Goal: Register for event/course

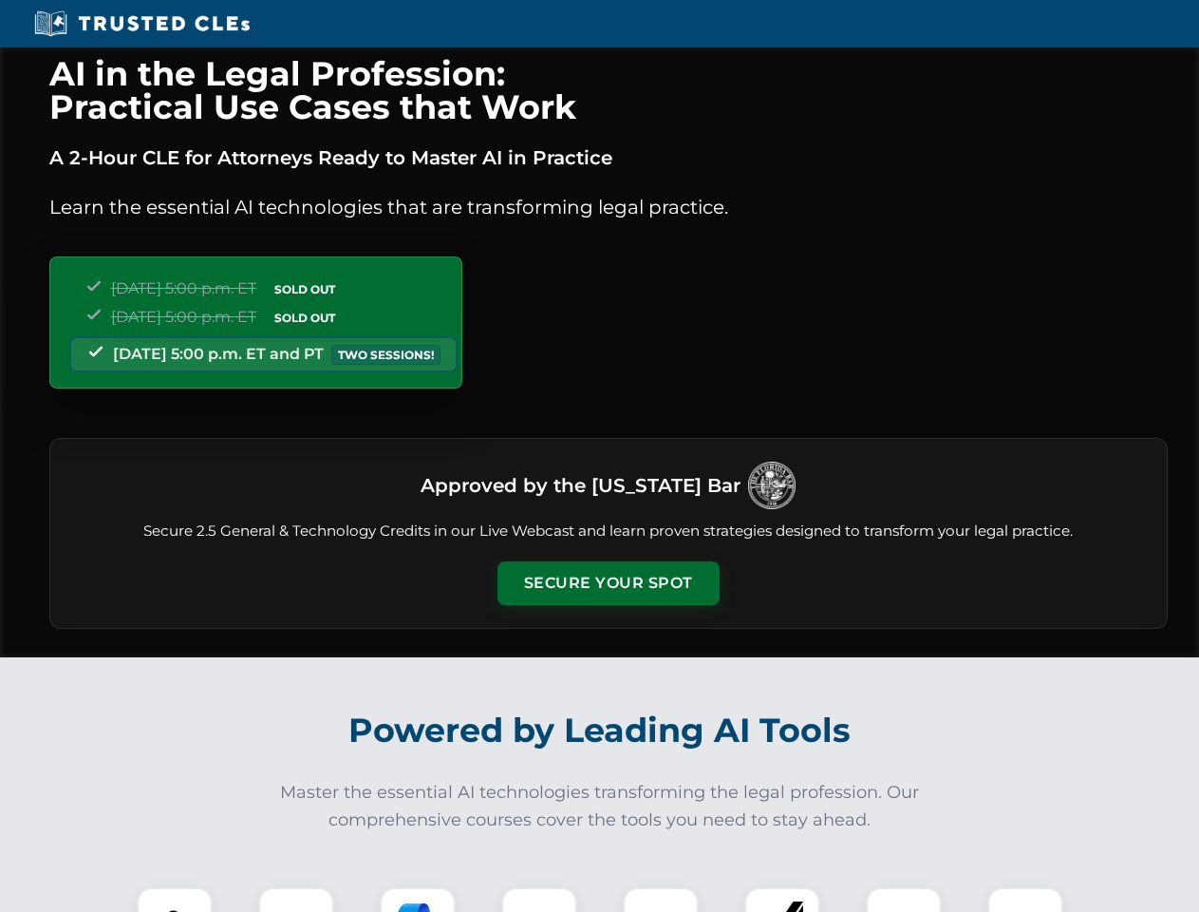
click at [608, 583] on button "Secure Your Spot" at bounding box center [609, 583] width 222 height 44
click at [175, 899] on img at bounding box center [174, 924] width 55 height 55
click at [296, 899] on div at bounding box center [296, 925] width 76 height 76
click at [418, 899] on div at bounding box center [418, 925] width 76 height 76
click at [539, 899] on img at bounding box center [539, 924] width 53 height 53
